Goal: Find specific page/section: Find specific page/section

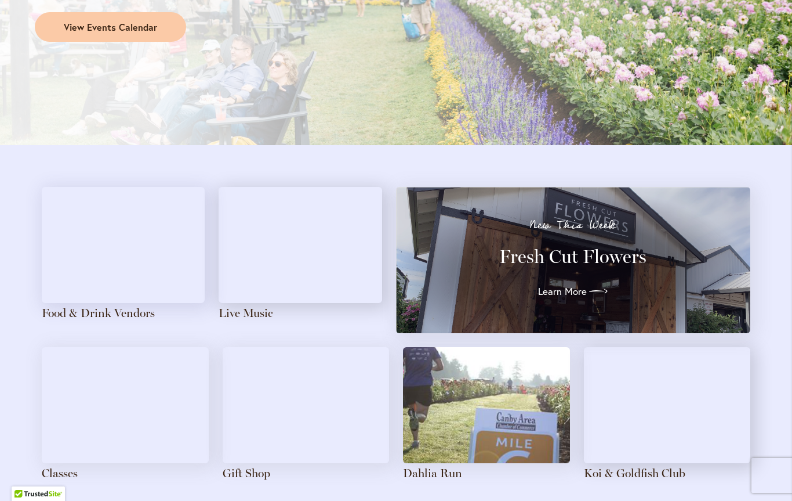
scroll to position [1137, 0]
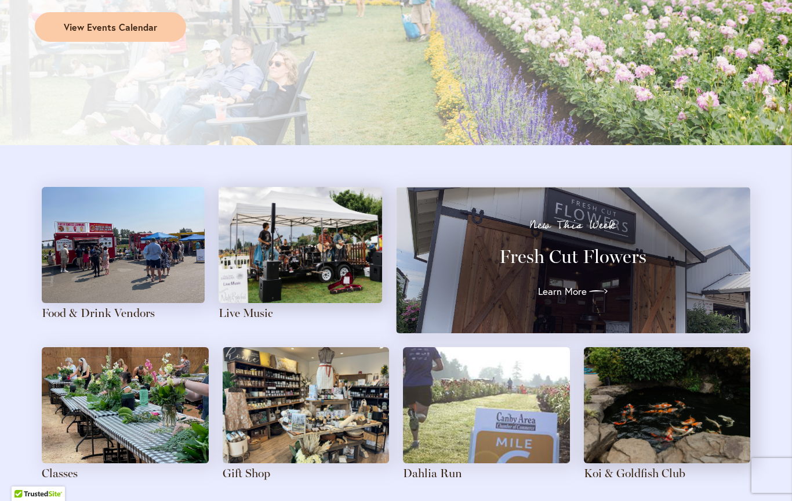
click at [73, 310] on link "Food & Drink Vendors" at bounding box center [98, 313] width 113 height 14
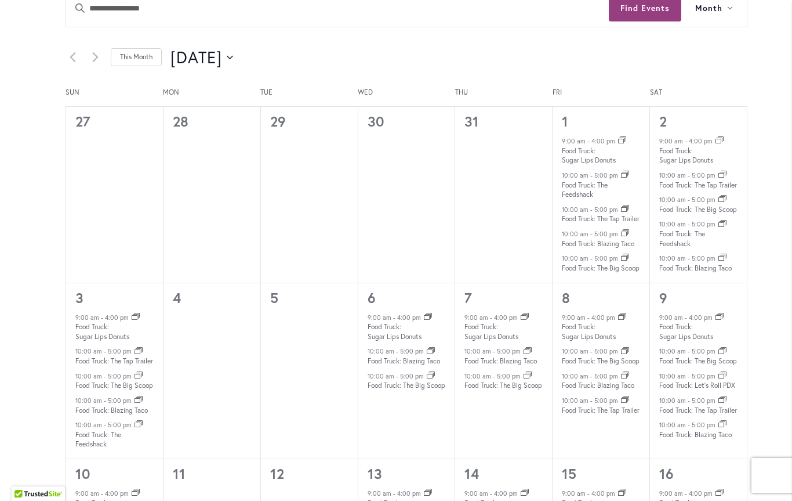
scroll to position [626, 0]
click at [233, 57] on icon "Click to toggle datepicker" at bounding box center [230, 57] width 6 height 5
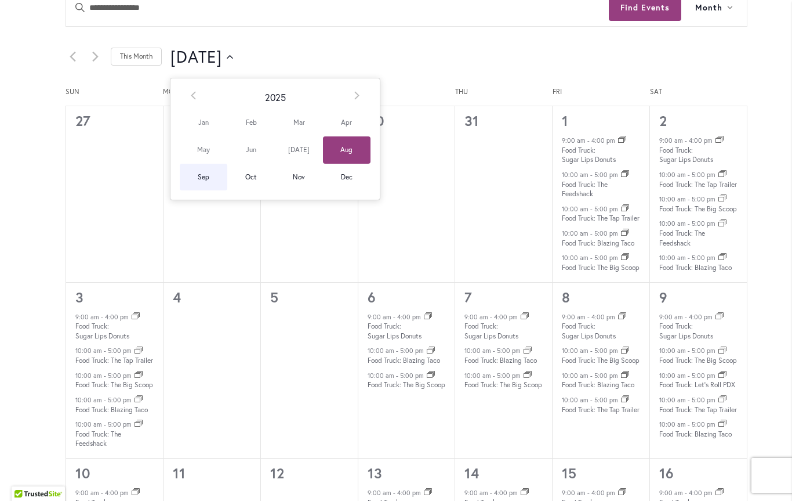
click at [198, 172] on span "Sep" at bounding box center [204, 177] width 48 height 27
type input "********"
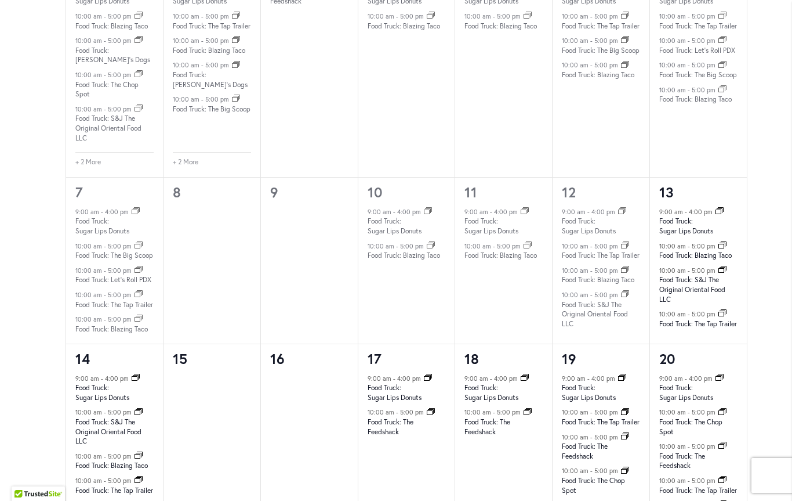
scroll to position [828, 0]
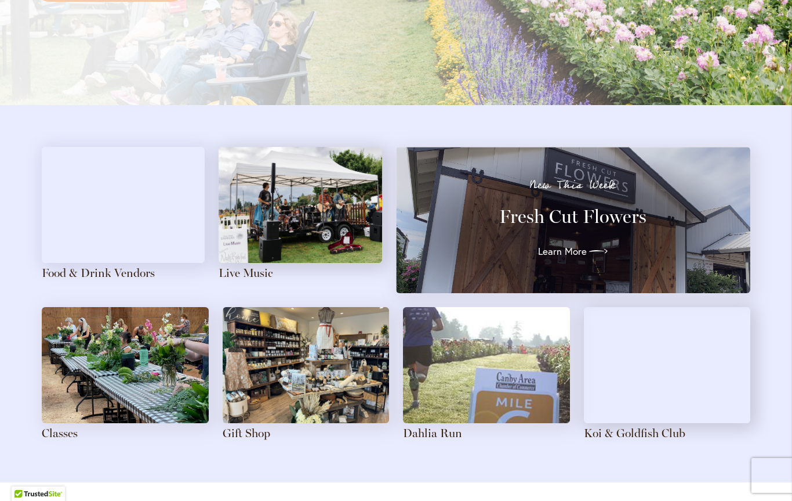
scroll to position [1178, 0]
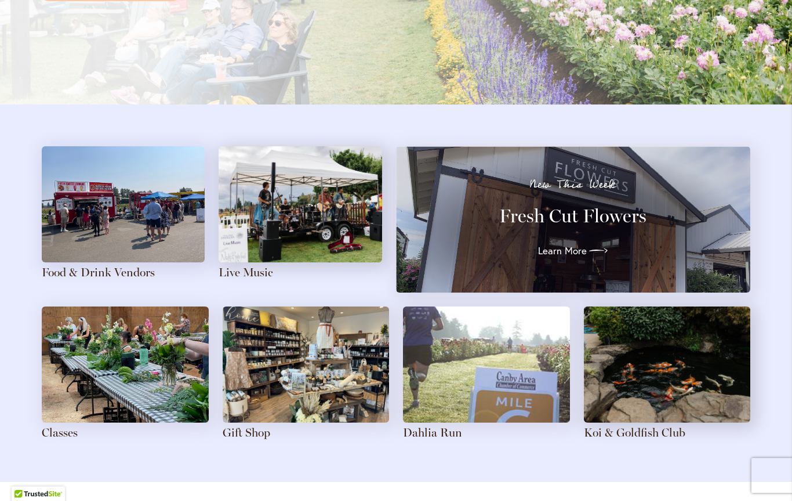
click at [71, 271] on link "Food & Drink Vendors" at bounding box center [98, 272] width 113 height 14
